Goal: Task Accomplishment & Management: Manage account settings

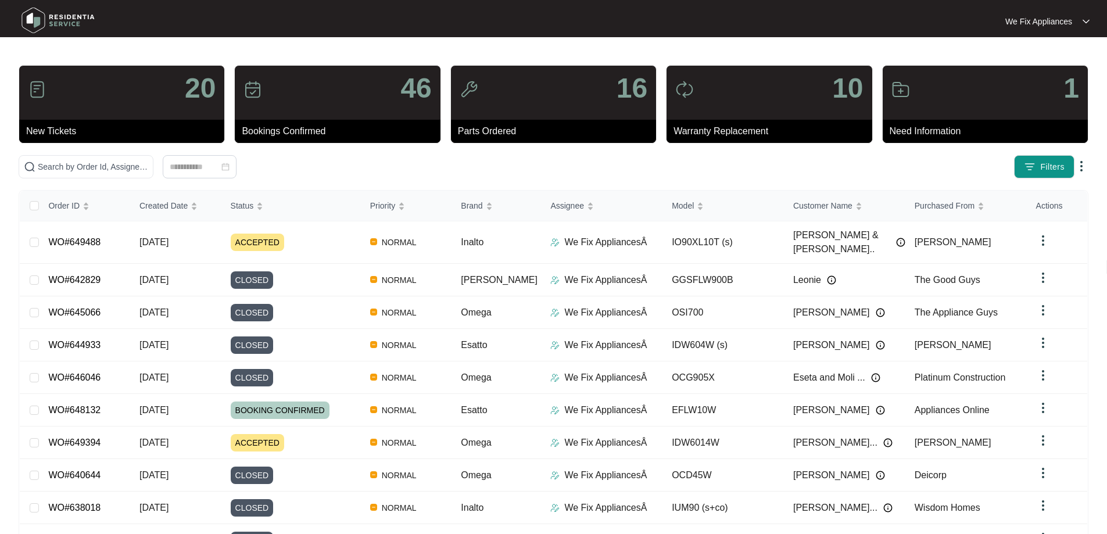
scroll to position [63, 0]
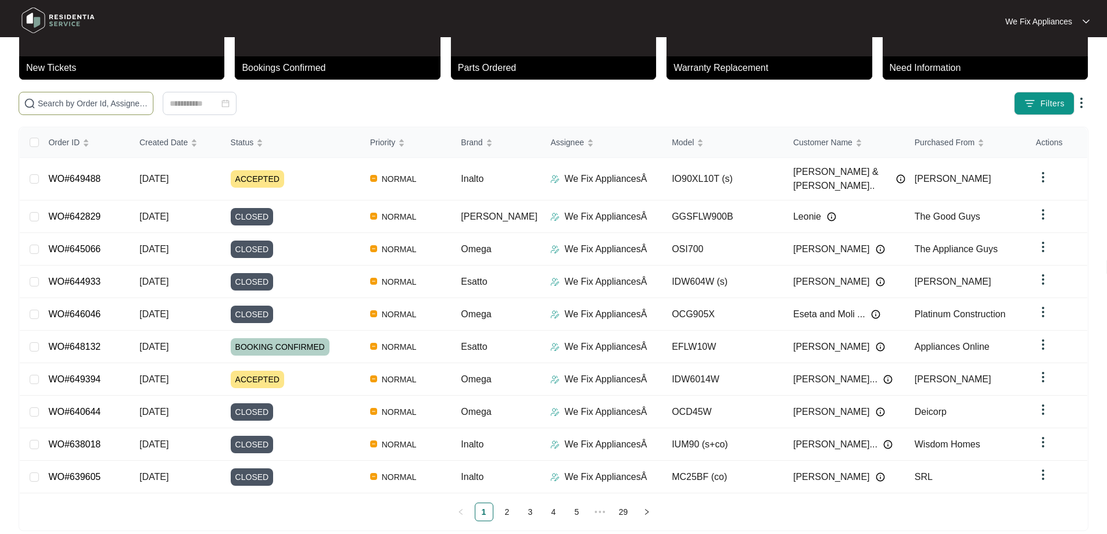
drag, startPoint x: 0, startPoint y: 0, endPoint x: 98, endPoint y: 105, distance: 143.4
paste input "648953"
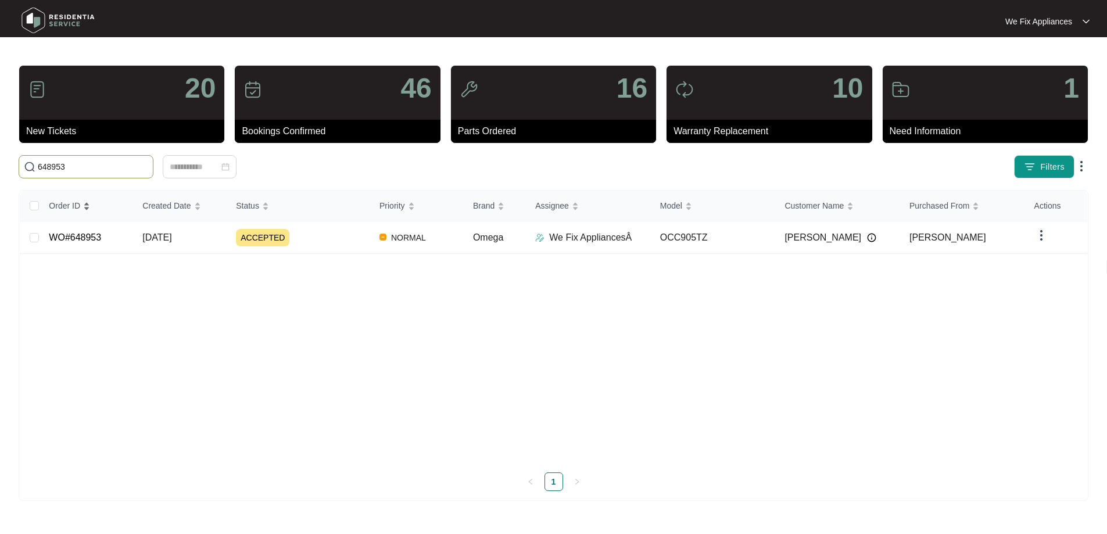
scroll to position [0, 0]
type input "648953"
click at [75, 238] on link "WO#648953" at bounding box center [75, 237] width 52 height 10
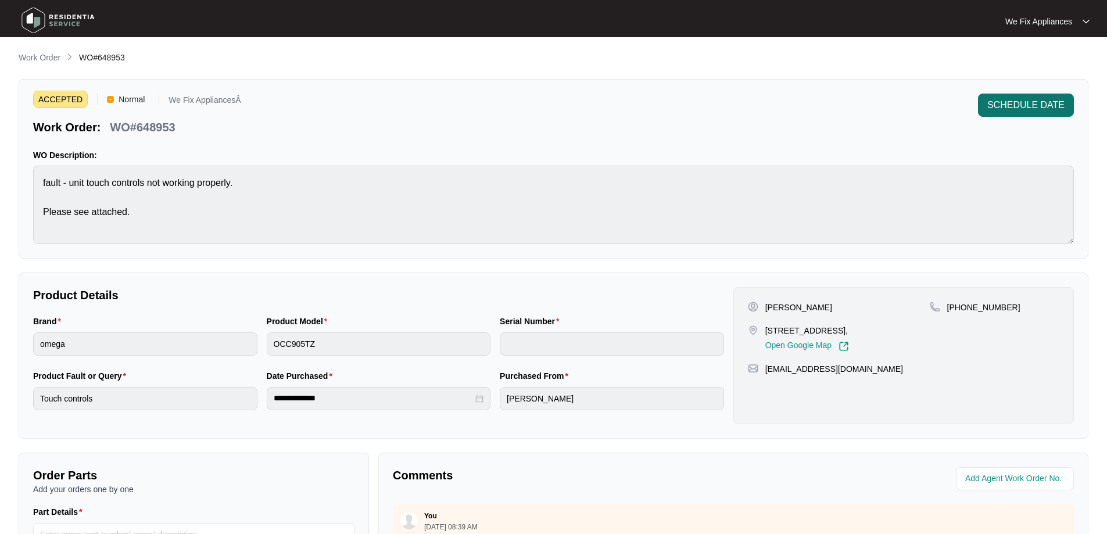
click at [998, 110] on span "SCHEDULE DATE" at bounding box center [1025, 105] width 77 height 14
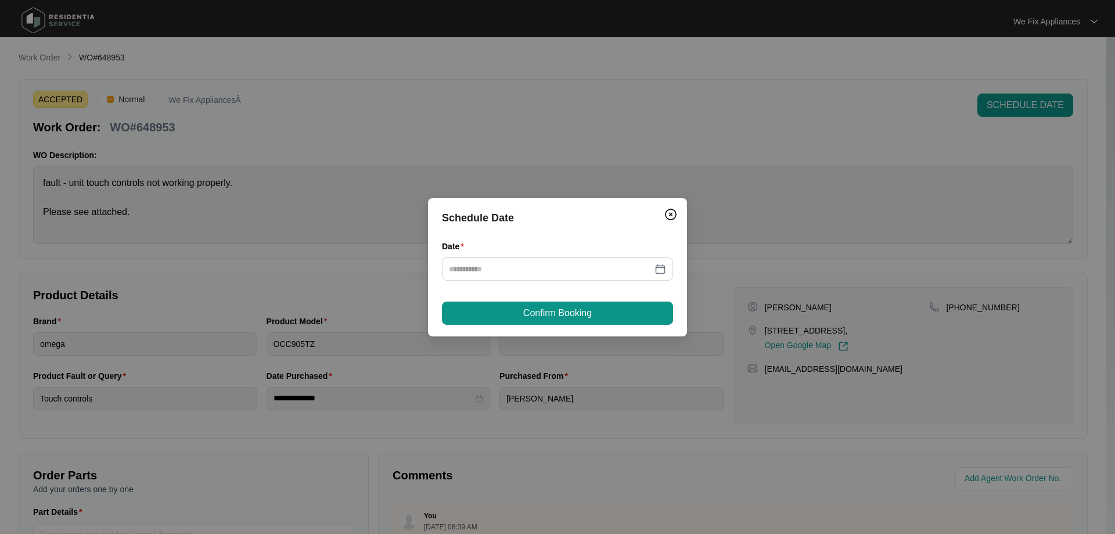
click at [511, 281] on div "Date" at bounding box center [557, 267] width 231 height 55
click at [522, 276] on div at bounding box center [557, 268] width 231 height 23
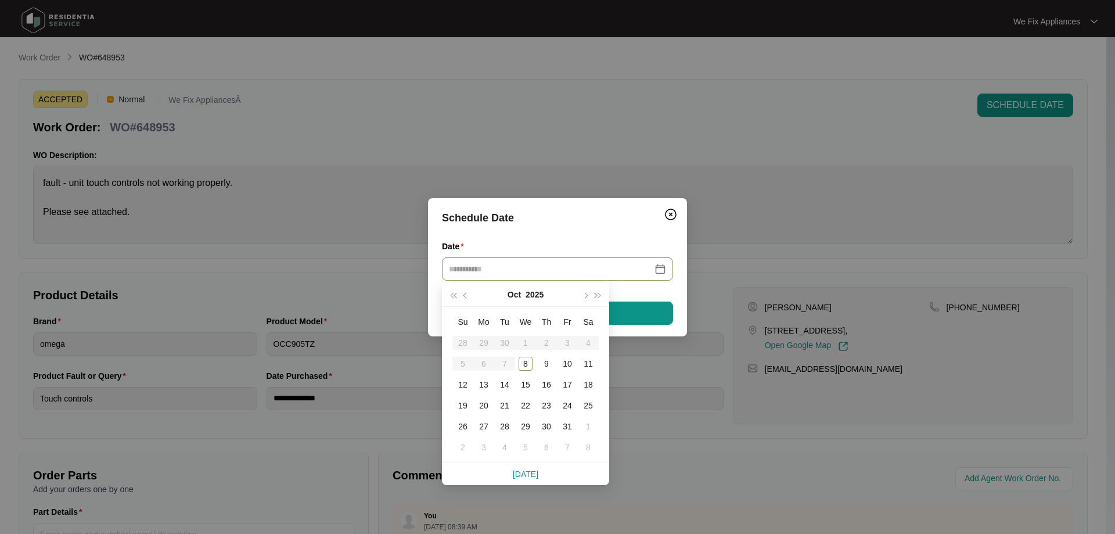
type input "**********"
click at [549, 382] on div "16" at bounding box center [547, 385] width 14 height 14
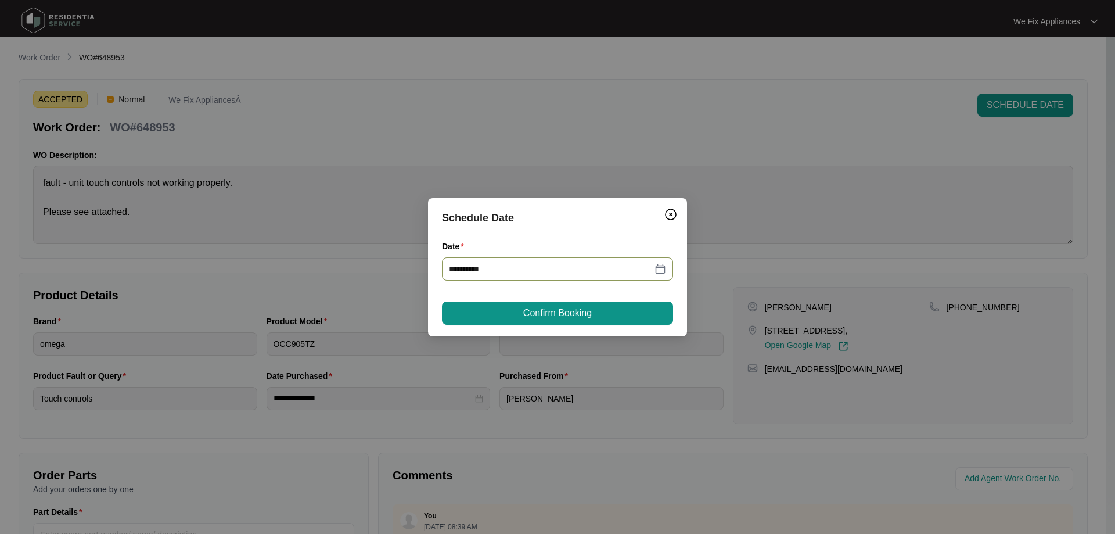
type input "**********"
click at [595, 315] on button "Confirm Booking" at bounding box center [557, 312] width 231 height 23
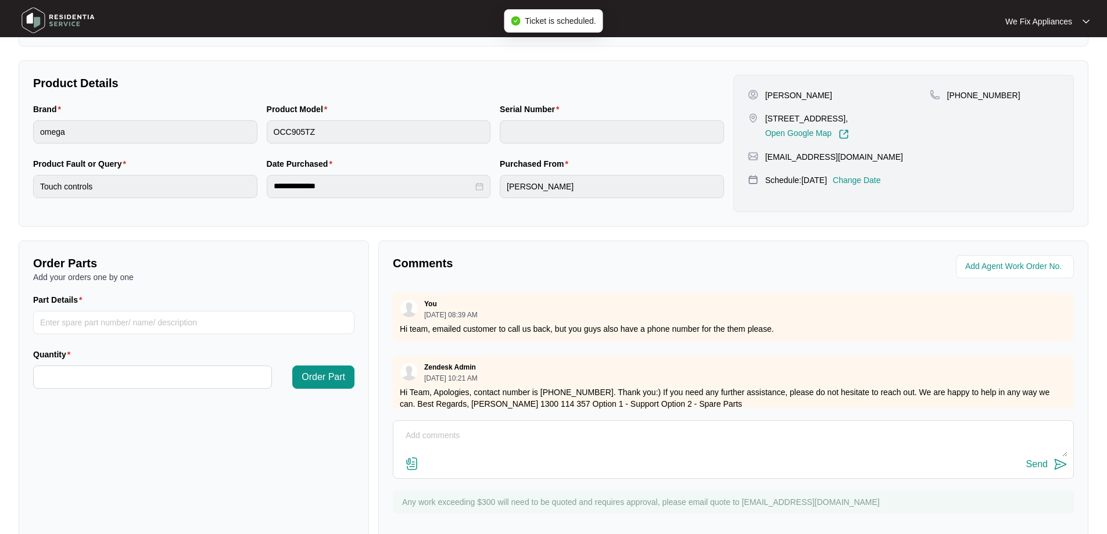
scroll to position [237, 0]
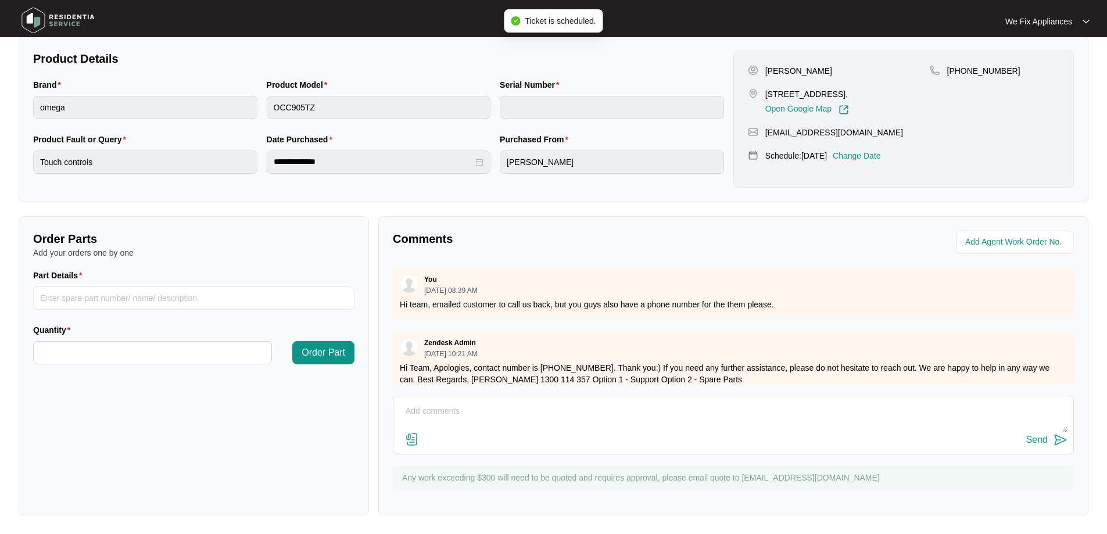
click at [508, 415] on textarea at bounding box center [733, 417] width 668 height 30
type textarea "Hi team, just fyi - cust requested [DATE] thank you."
click at [1041, 439] on div "Send" at bounding box center [1036, 439] width 21 height 10
click at [85, 24] on img at bounding box center [57, 20] width 81 height 35
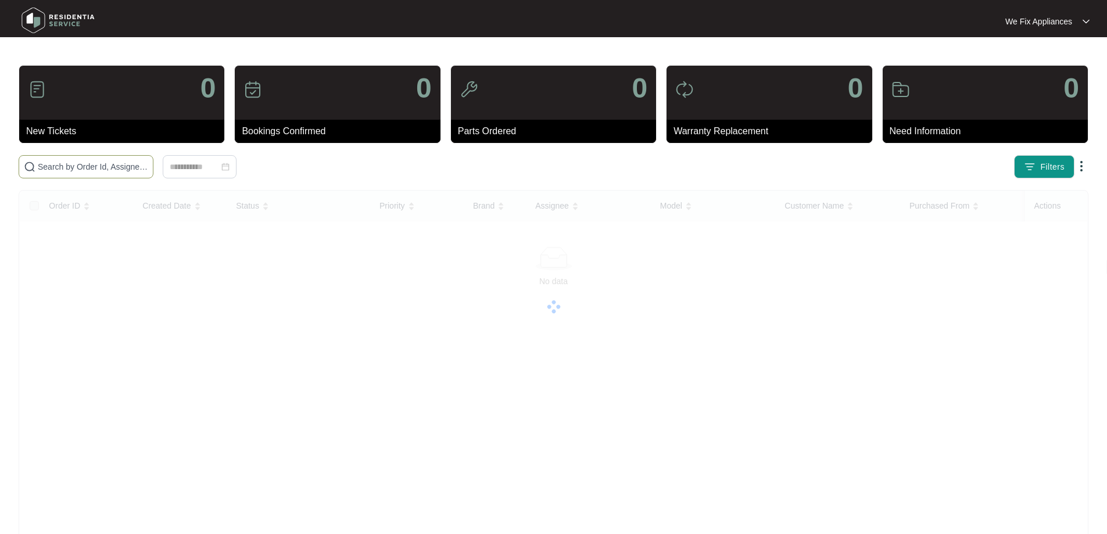
paste input "649555"
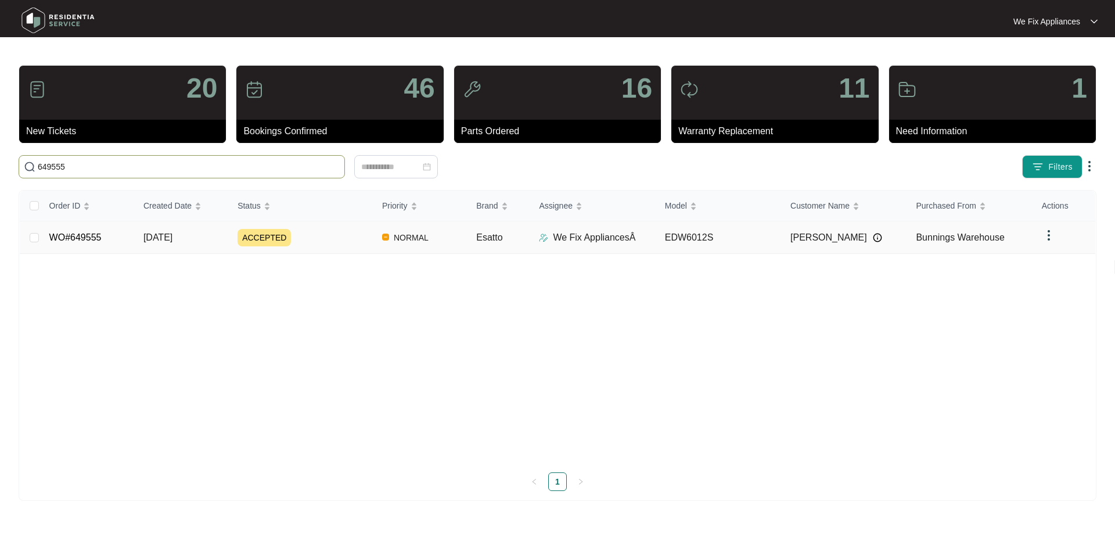
type input "649555"
click at [75, 233] on link "WO#649555" at bounding box center [75, 237] width 52 height 10
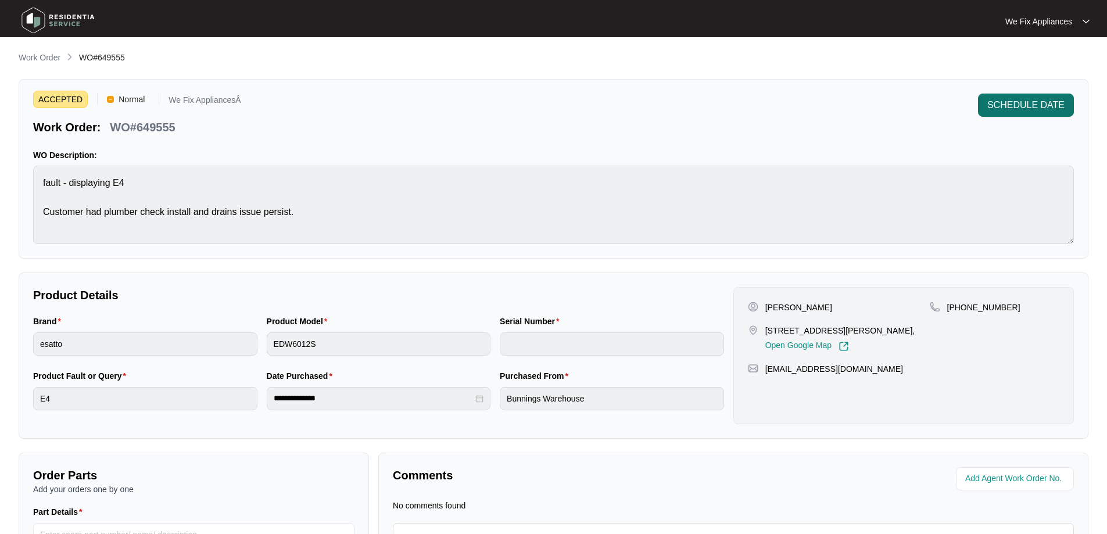
click at [1004, 108] on span "SCHEDULE DATE" at bounding box center [1025, 105] width 77 height 14
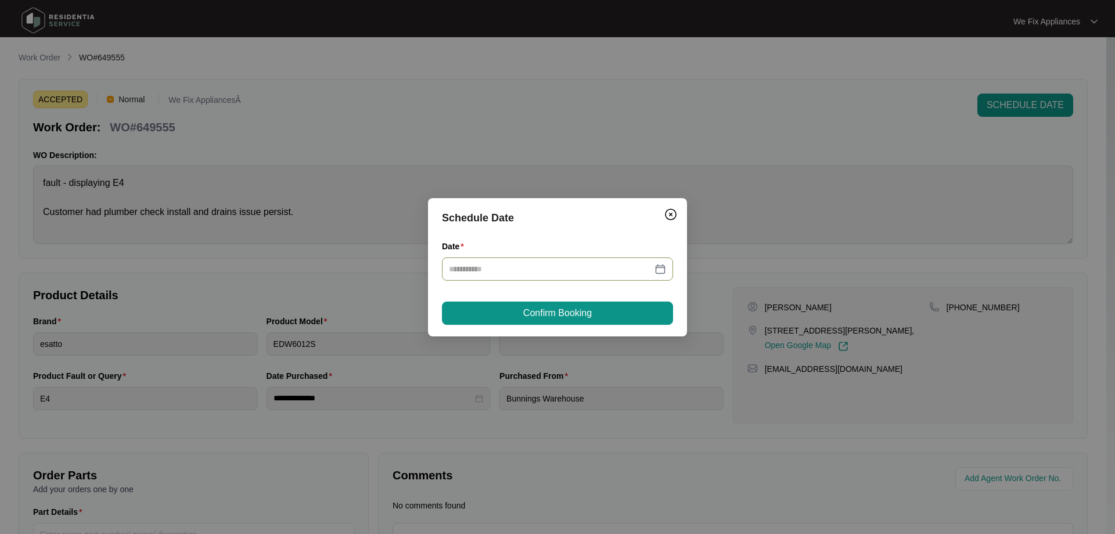
click at [601, 274] on input "Date" at bounding box center [550, 269] width 203 height 13
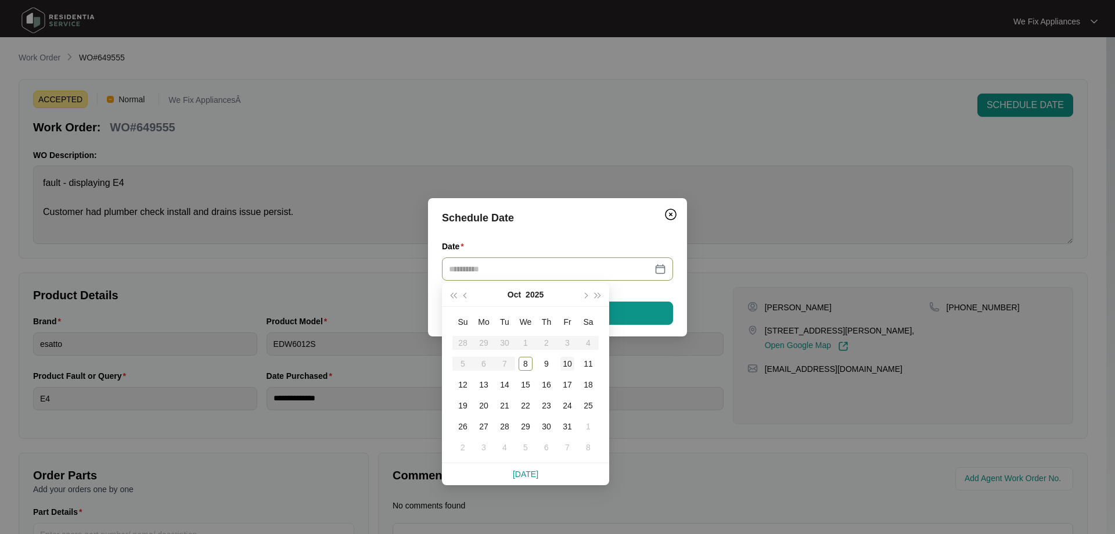
type input "**********"
click at [570, 359] on div "10" at bounding box center [568, 364] width 14 height 14
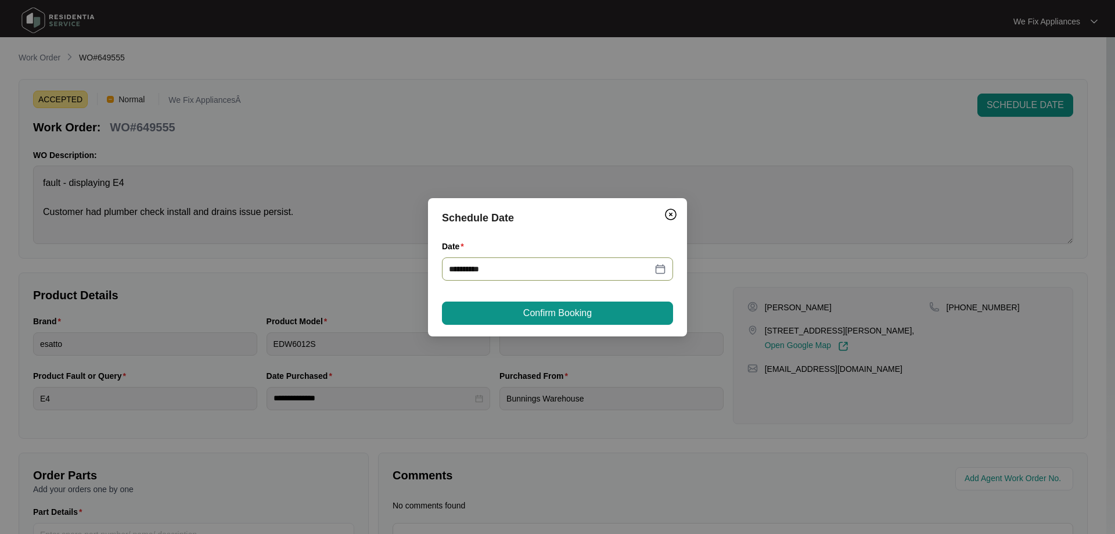
click at [601, 310] on button "Confirm Booking" at bounding box center [557, 312] width 231 height 23
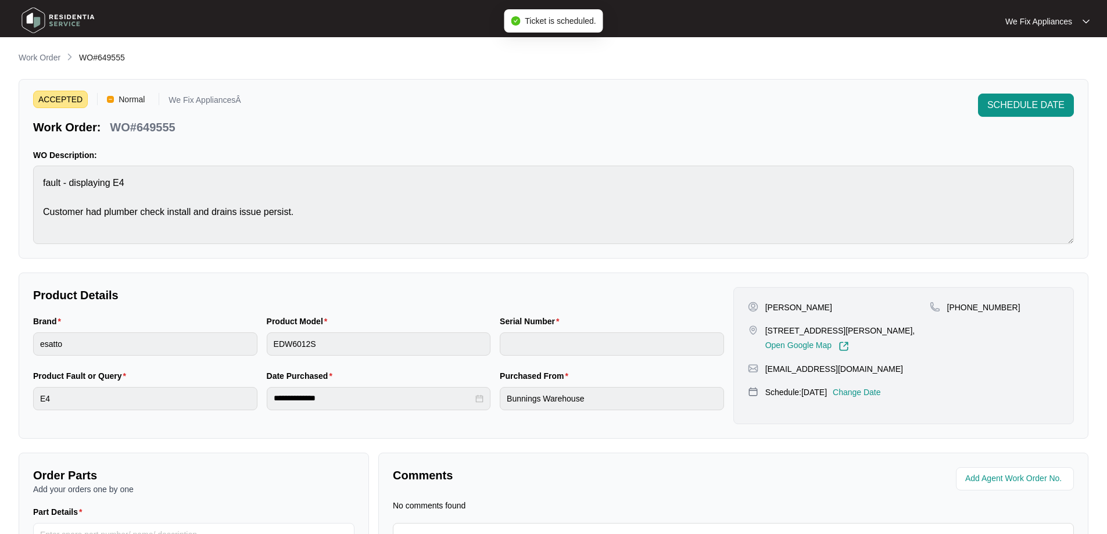
click at [74, 15] on img at bounding box center [57, 20] width 81 height 35
